Goal: Transaction & Acquisition: Book appointment/travel/reservation

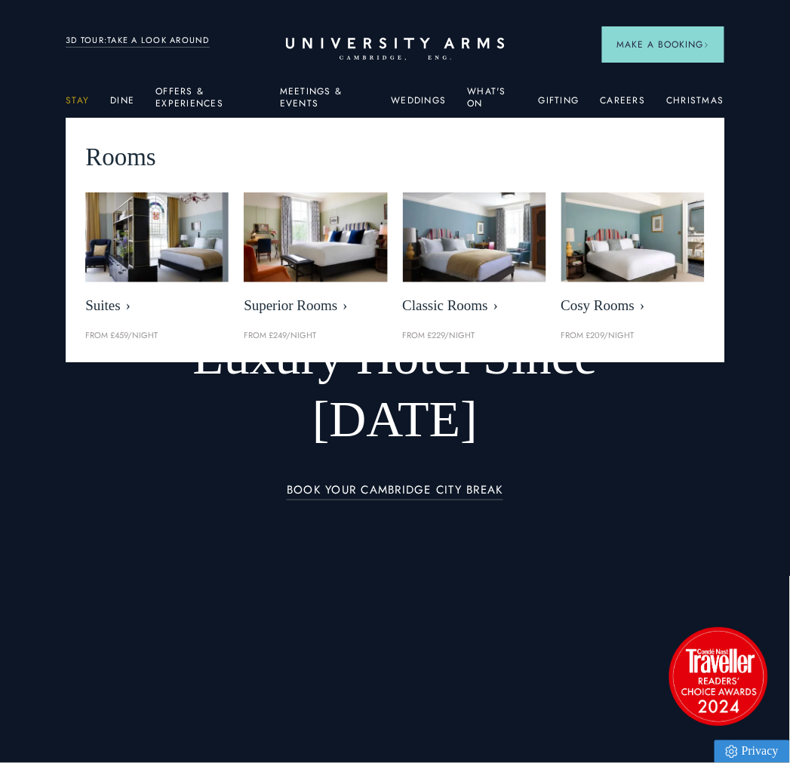
click at [85, 100] on link "Stay" at bounding box center [77, 105] width 23 height 20
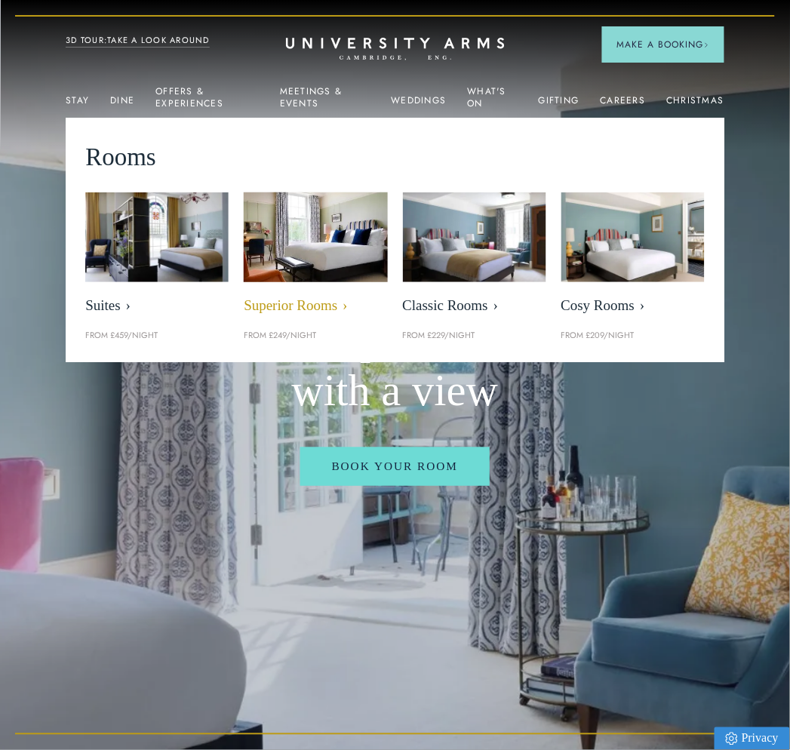
click at [280, 302] on span "Superior Rooms" at bounding box center [315, 305] width 143 height 17
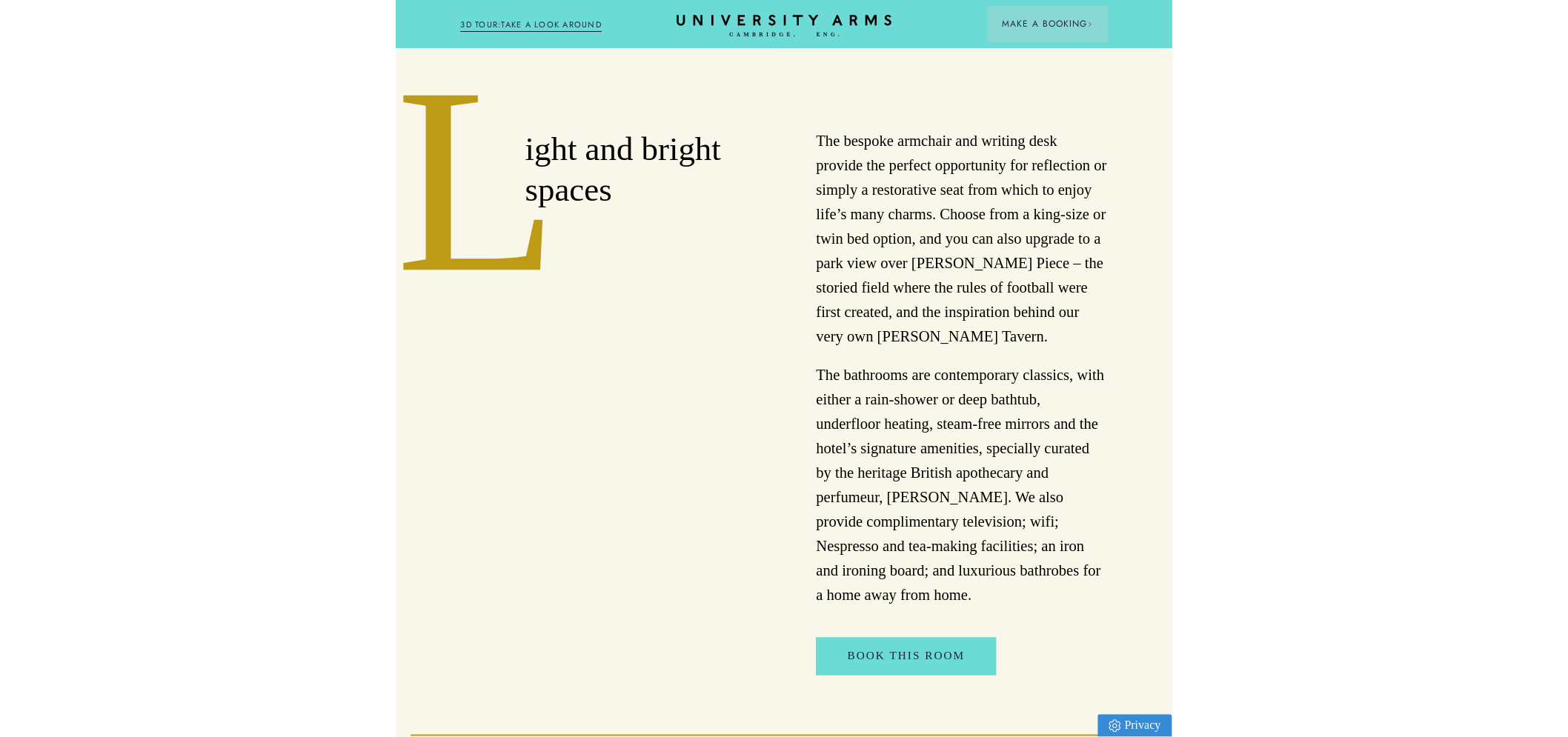
scroll to position [720, 0]
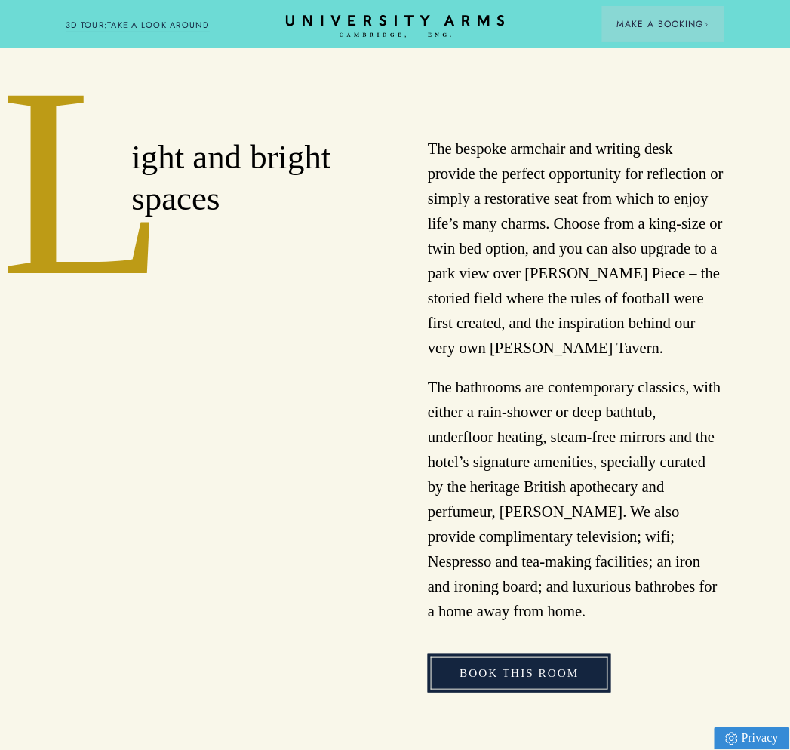
click at [478, 689] on link "Book This Room" at bounding box center [519, 673] width 183 height 38
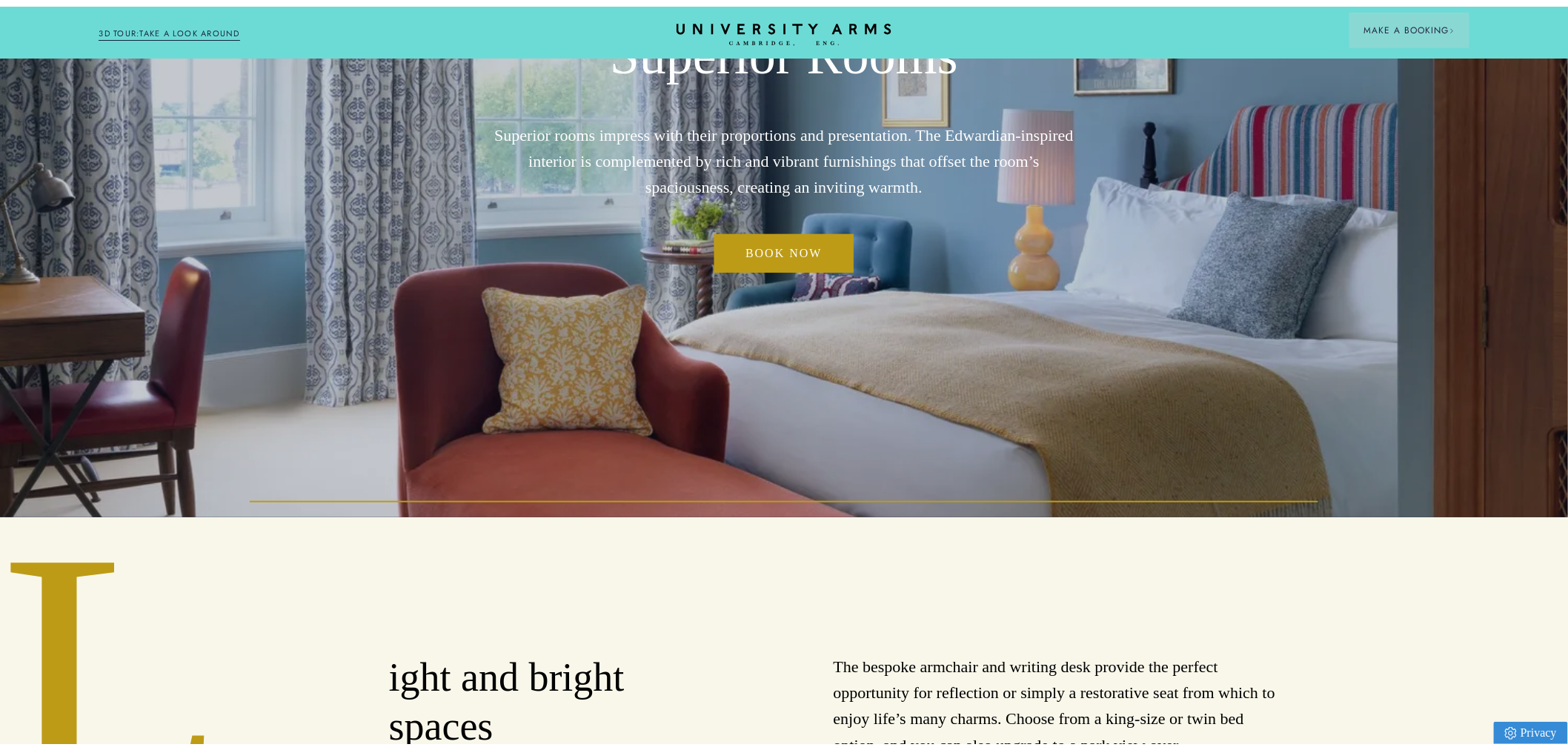
scroll to position [0, 0]
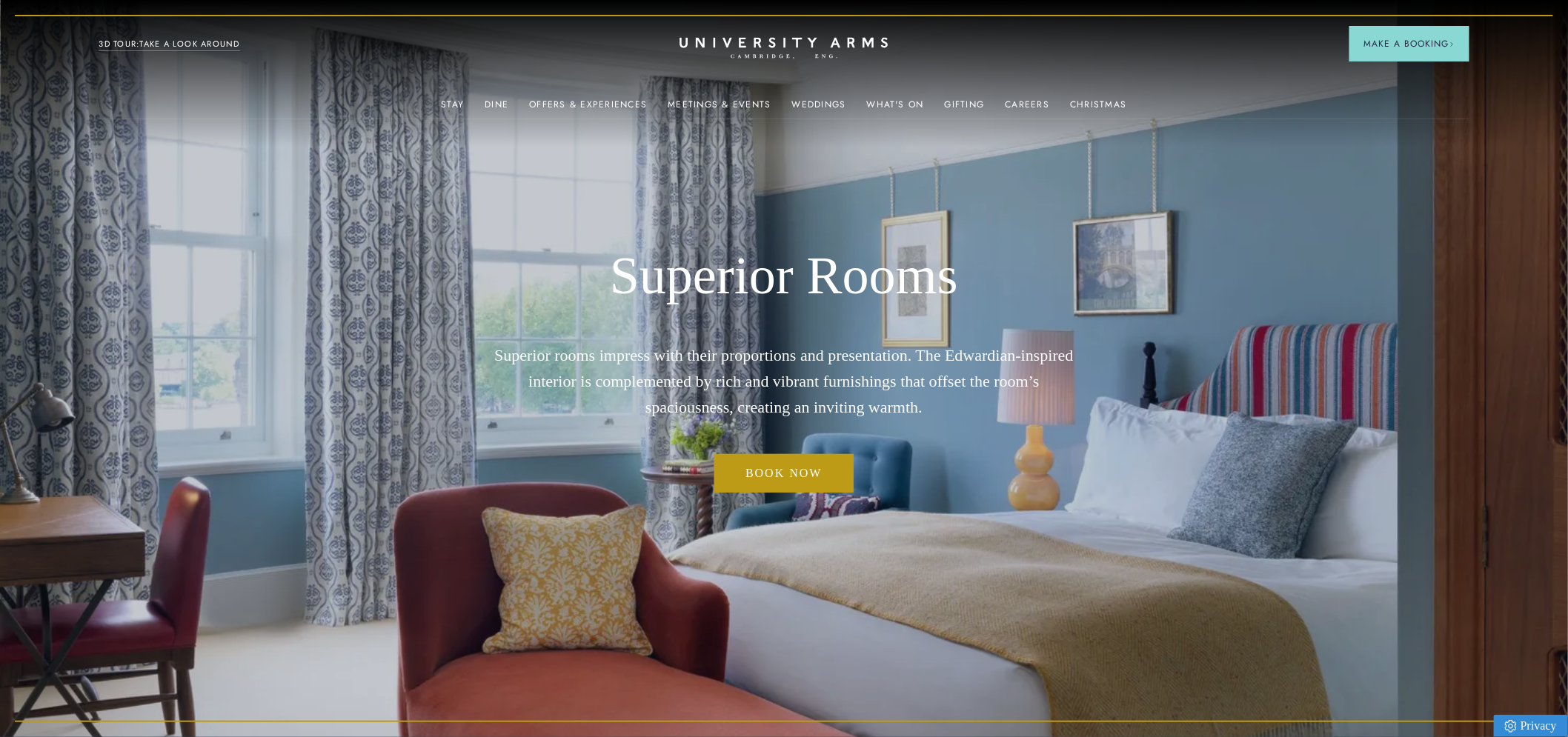
click at [721, 41] on icon "CAMBRIDGE’S LEADING LUXURY HOTEL SINCE [DATE]" at bounding box center [784, 48] width 208 height 23
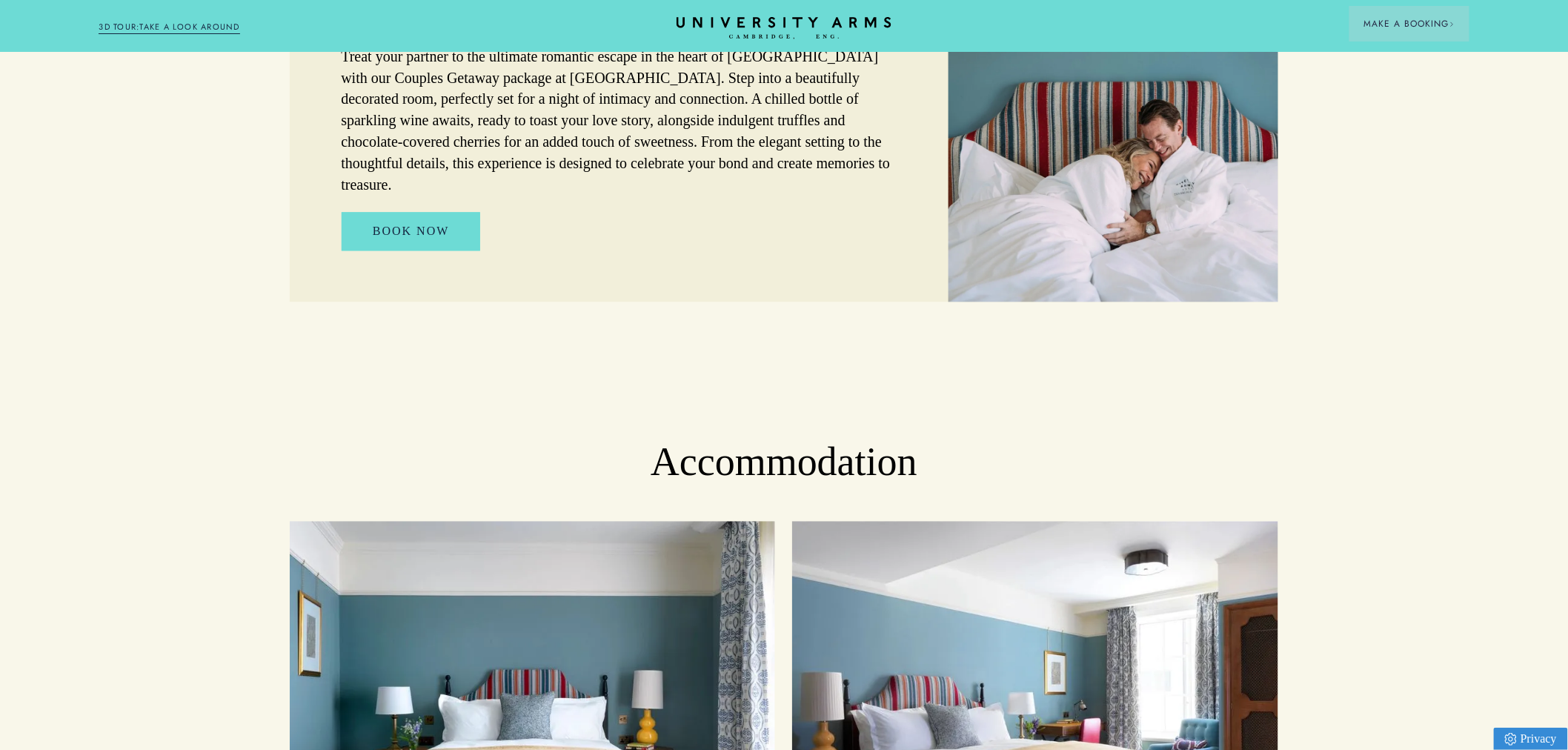
scroll to position [4722, 0]
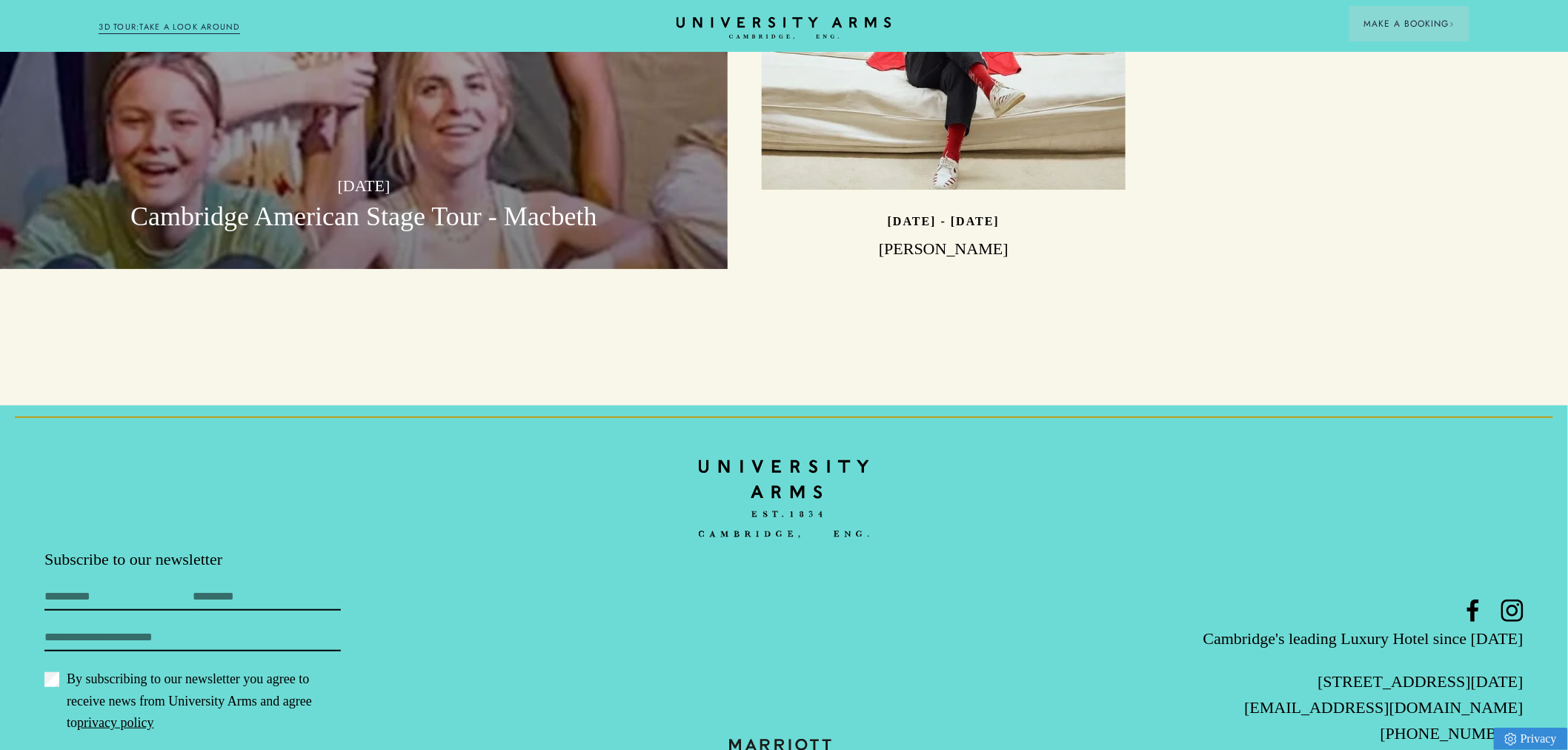
drag, startPoint x: 1404, startPoint y: 656, endPoint x: 1537, endPoint y: 661, distance: 133.1
click at [776, 661] on footer "Subscribe to our newsletter First Name Last Name Email By subscribing to our ne…" at bounding box center [784, 616] width 1568 height 421
copy link "[PHONE_NUMBER]"
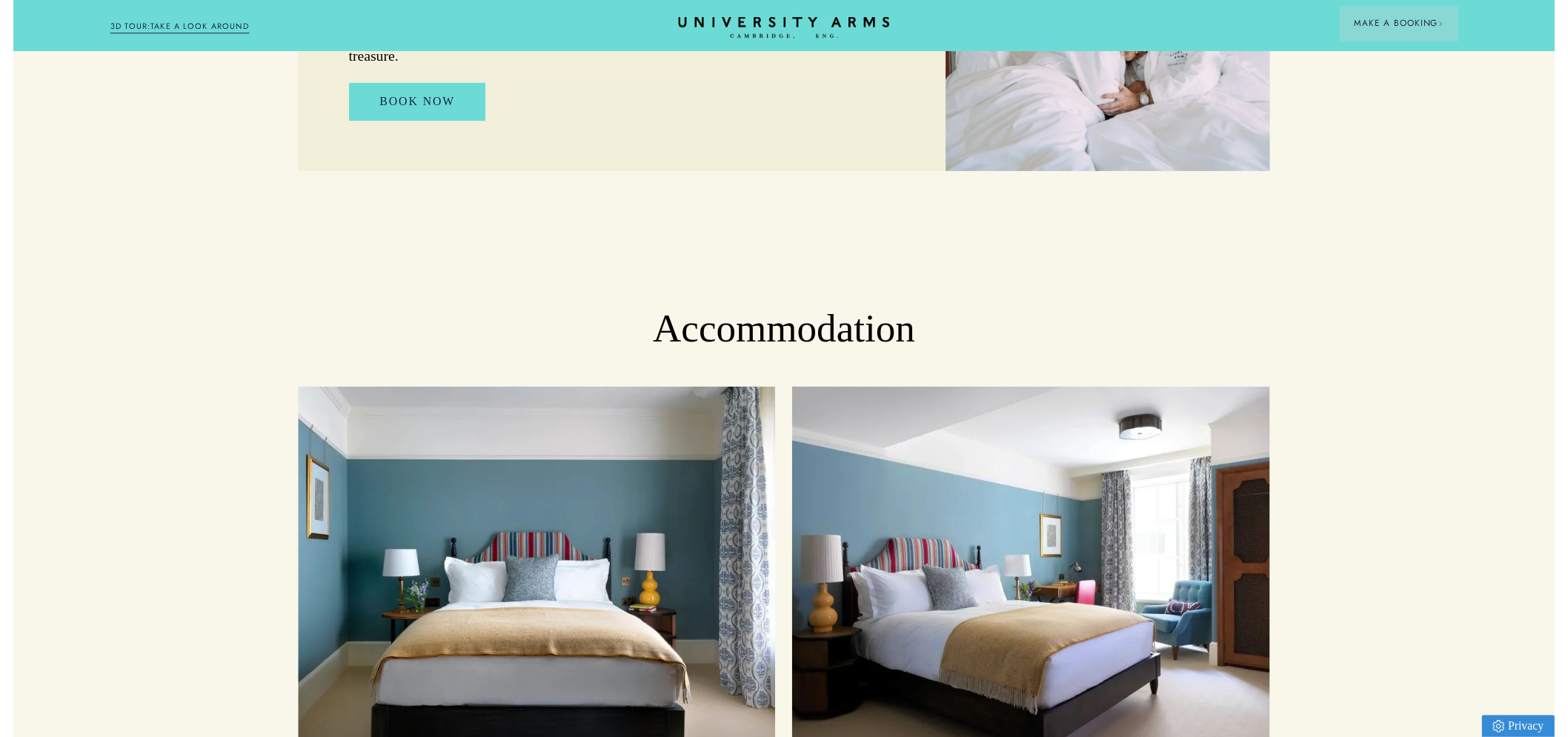
scroll to position [0, 0]
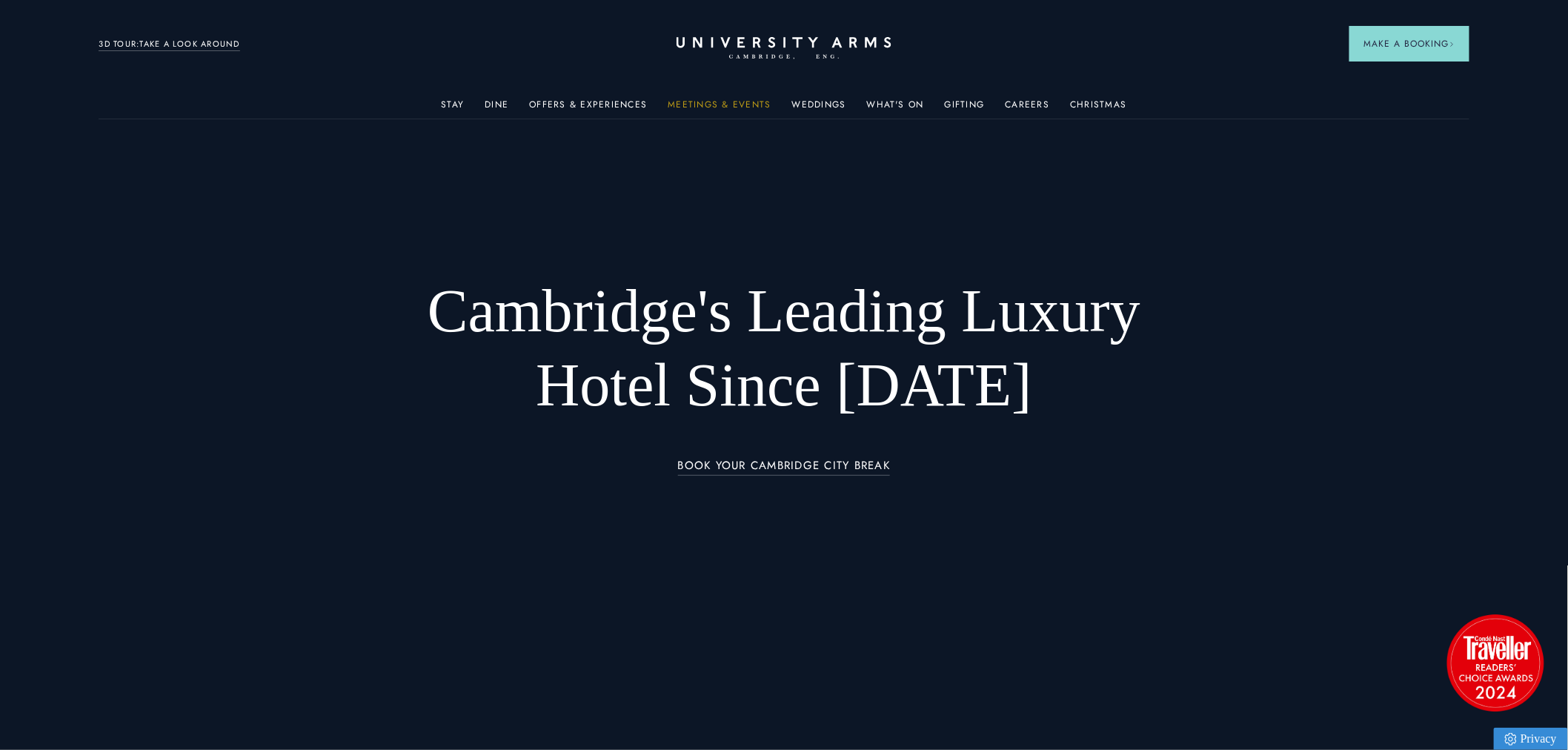
click at [731, 102] on link "Meetings & Events" at bounding box center [719, 109] width 103 height 20
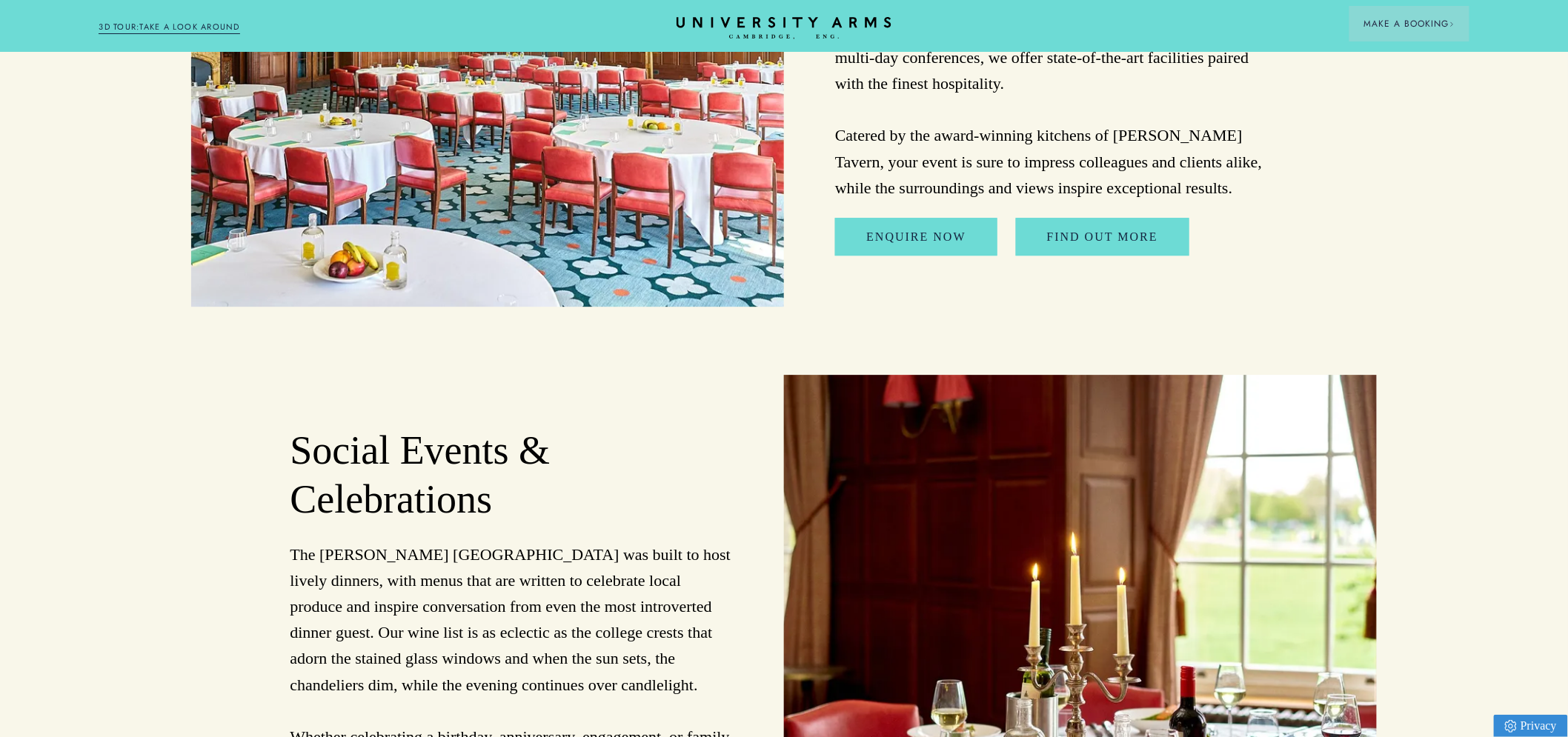
scroll to position [4032, 0]
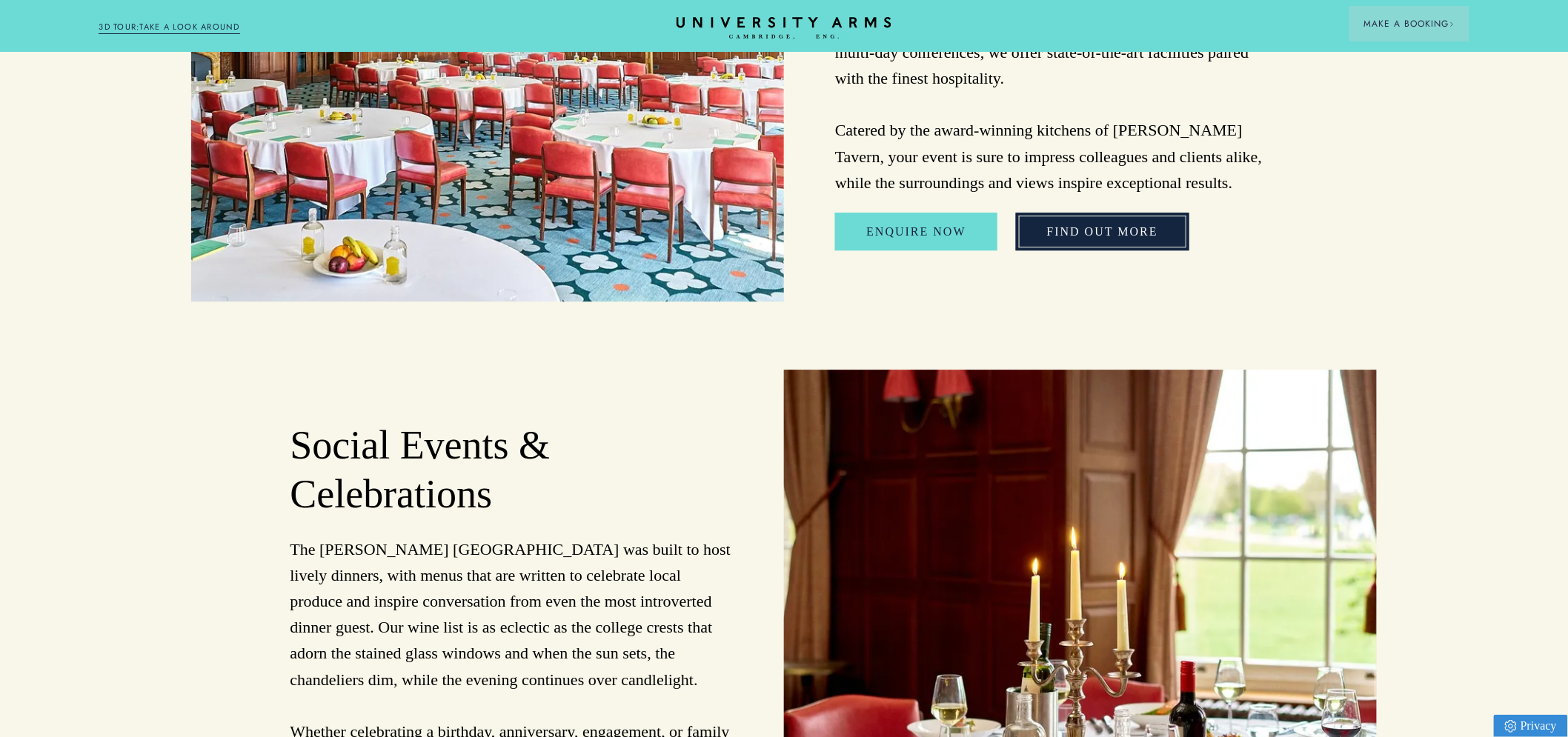
click at [776, 213] on link "FIND OUT MORE" at bounding box center [1103, 232] width 174 height 38
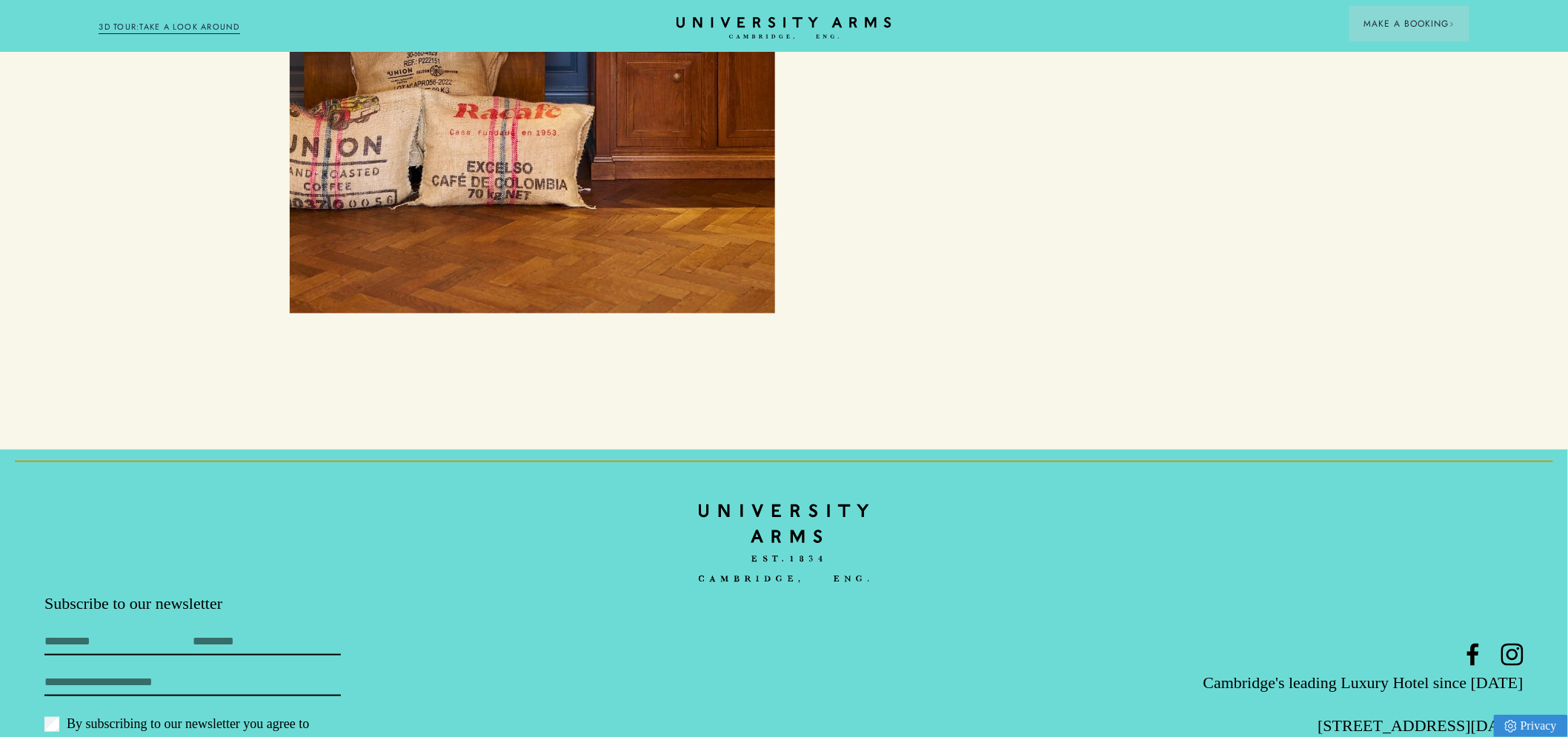
scroll to position [7438, 0]
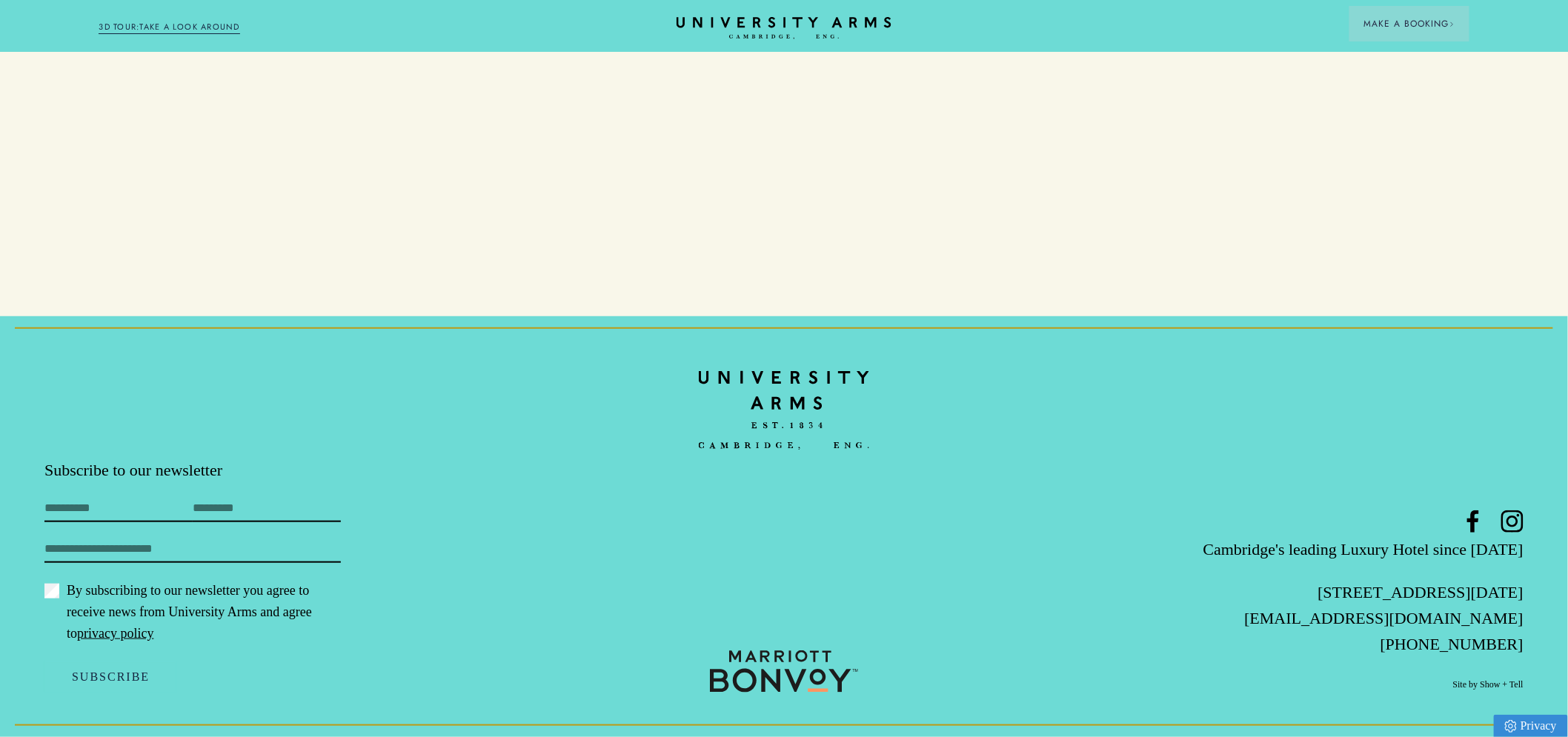
scroll to position [4032, 0]
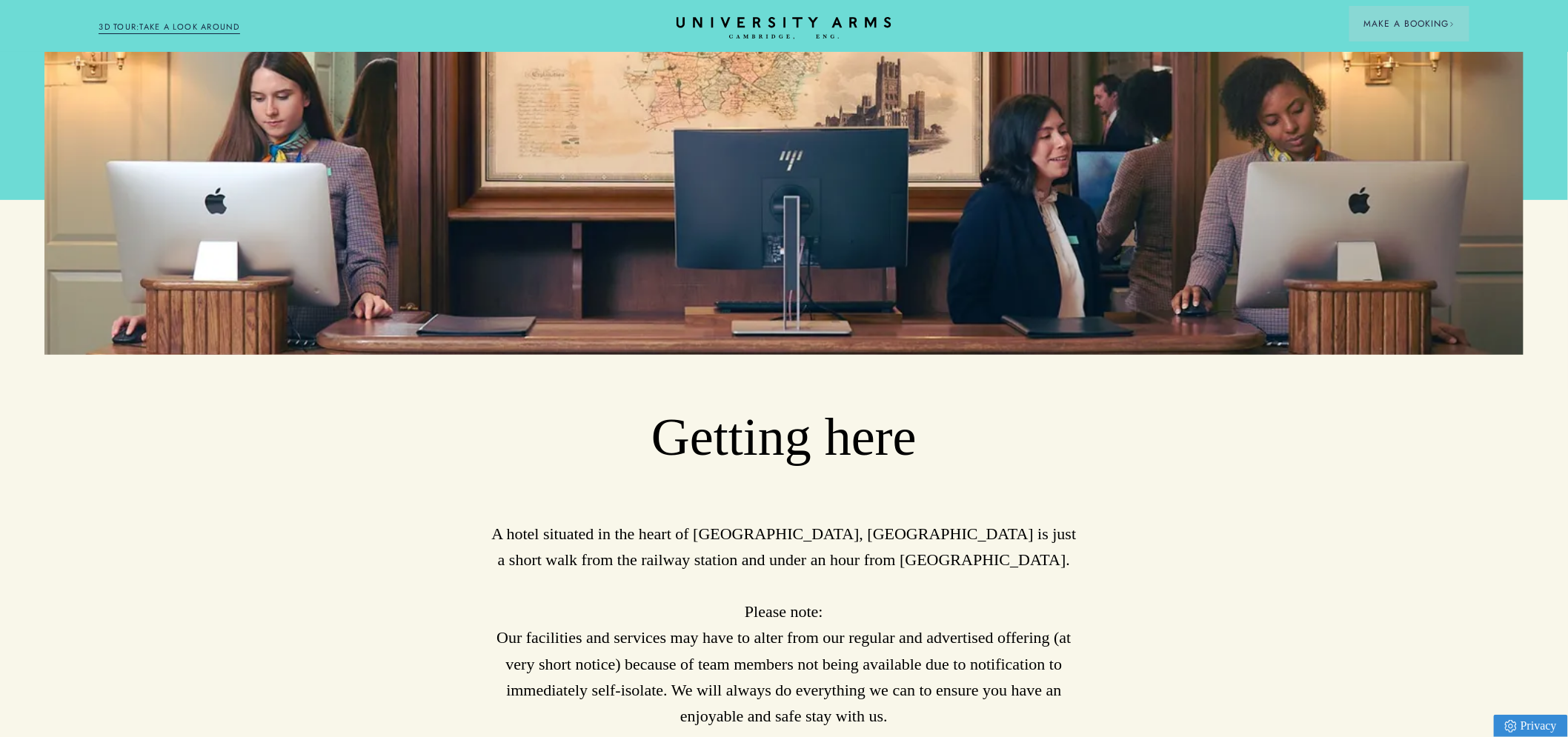
scroll to position [138, 0]
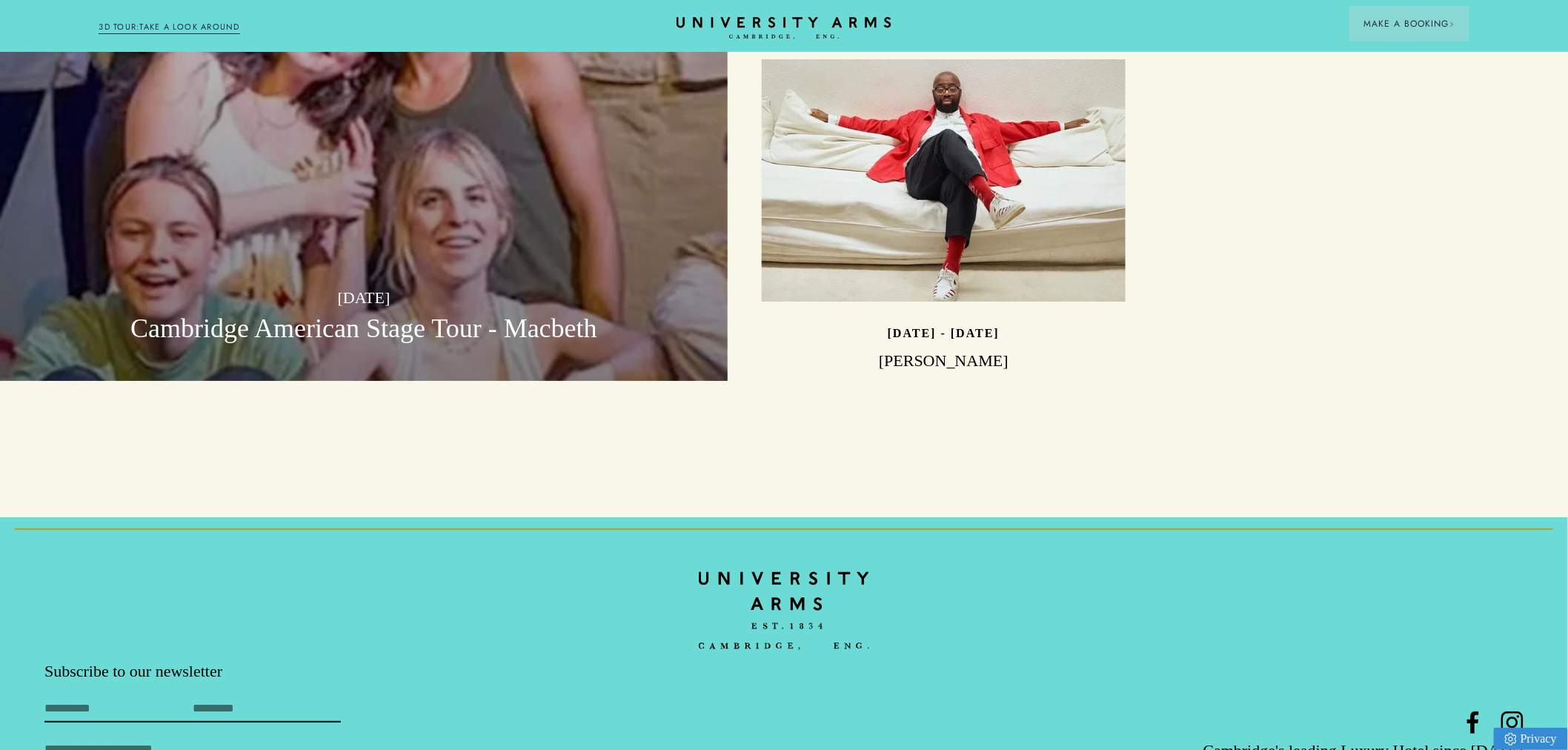
scroll to position [4611, 0]
